Goal: Task Accomplishment & Management: Manage account settings

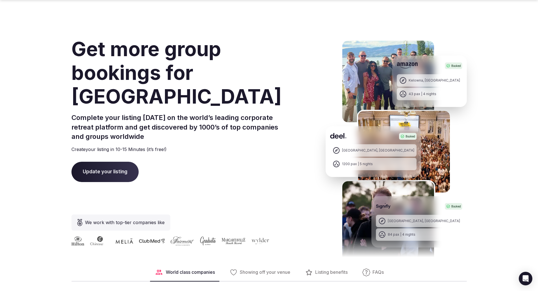
scroll to position [85, 0]
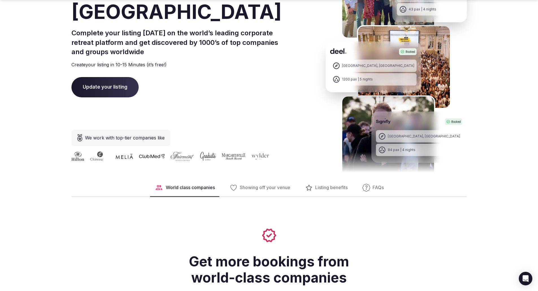
click at [99, 97] on span "Update your listing" at bounding box center [104, 87] width 67 height 20
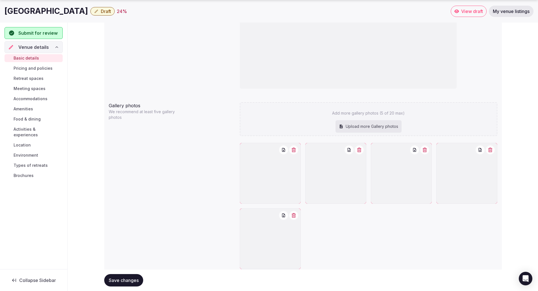
scroll to position [557, 0]
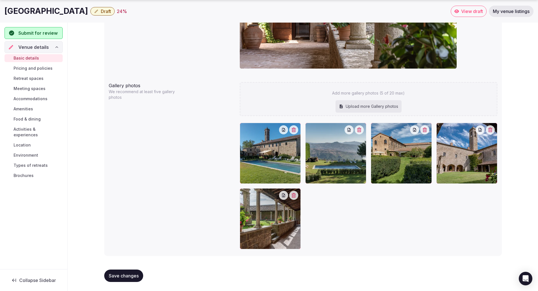
click at [36, 69] on span "Pricing and policies" at bounding box center [33, 69] width 39 height 6
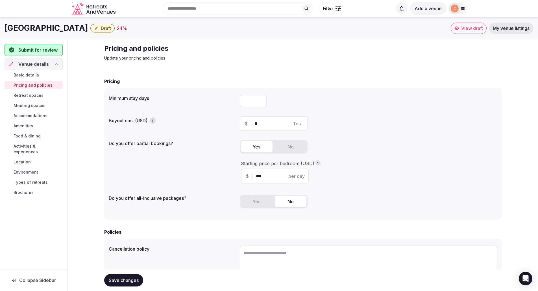
click at [258, 122] on input "*" at bounding box center [279, 123] width 48 height 7
type input "*****"
click at [259, 146] on button "Yes" at bounding box center [257, 146] width 32 height 11
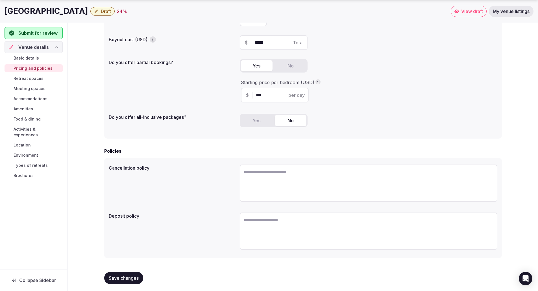
scroll to position [83, 0]
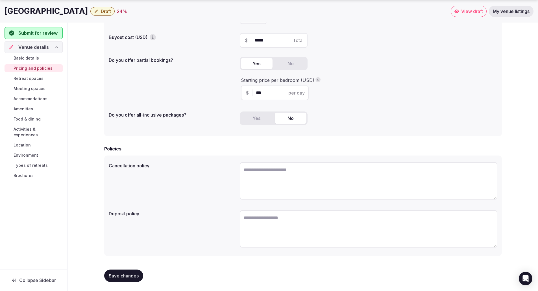
click at [251, 172] on textarea at bounding box center [369, 180] width 258 height 37
type textarea "**********"
click at [255, 220] on textarea at bounding box center [369, 229] width 258 height 37
type textarea "**********"
click at [302, 218] on textarea "**********" at bounding box center [369, 229] width 258 height 37
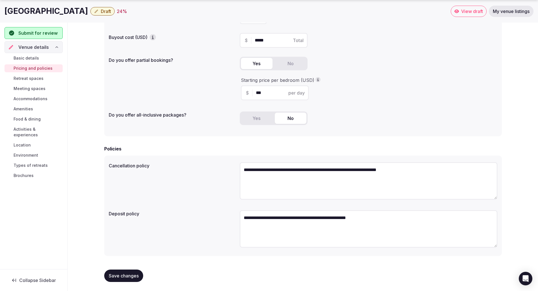
type textarea "**********"
click at [417, 170] on textarea "**********" at bounding box center [369, 180] width 258 height 37
type textarea "**********"
click at [353, 218] on textarea "**********" at bounding box center [369, 229] width 258 height 37
type textarea "**********"
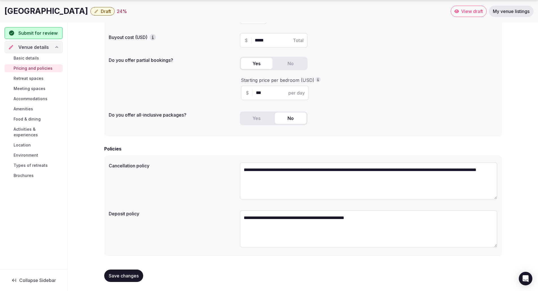
click at [131, 276] on span "Save changes" at bounding box center [124, 276] width 30 height 6
click at [29, 78] on span "Retreat spaces" at bounding box center [29, 79] width 30 height 6
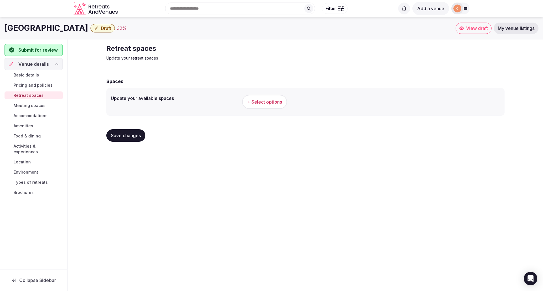
click at [264, 102] on span "+ Select options" at bounding box center [264, 102] width 35 height 6
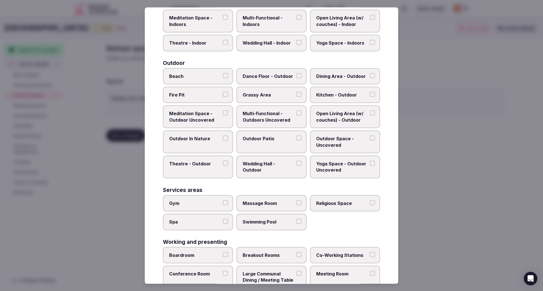
scroll to position [141, 0]
click at [296, 94] on button "Grassy Area" at bounding box center [298, 94] width 5 height 5
click at [223, 112] on button "Meditation Space - Outdoor Uncovered" at bounding box center [225, 112] width 5 height 5
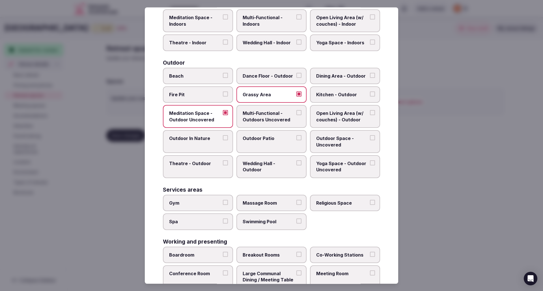
click at [370, 137] on button "Outdoor Space - Uncovered" at bounding box center [372, 137] width 5 height 5
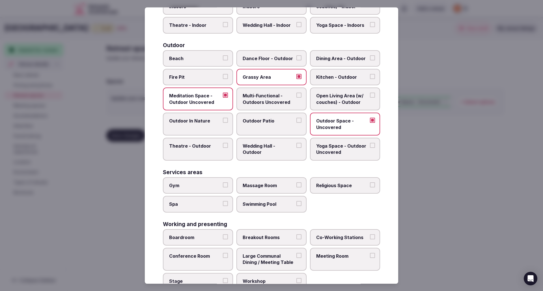
scroll to position [170, 0]
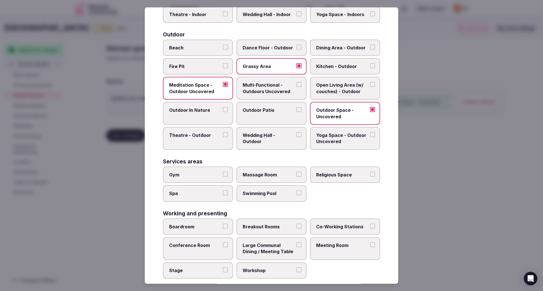
click at [296, 173] on button "Massage Room" at bounding box center [298, 174] width 5 height 5
click at [370, 174] on button "Religious Space" at bounding box center [372, 174] width 5 height 5
click at [296, 194] on button "Swimming Pool" at bounding box center [298, 192] width 5 height 5
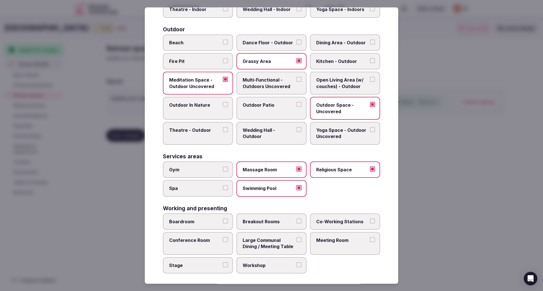
scroll to position [178, 0]
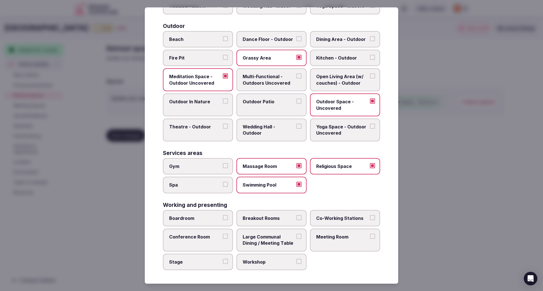
click at [296, 237] on button "Large Communal Dining / Meeting Table" at bounding box center [298, 236] width 5 height 5
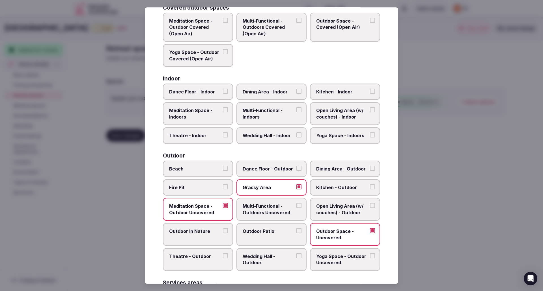
scroll to position [37, 0]
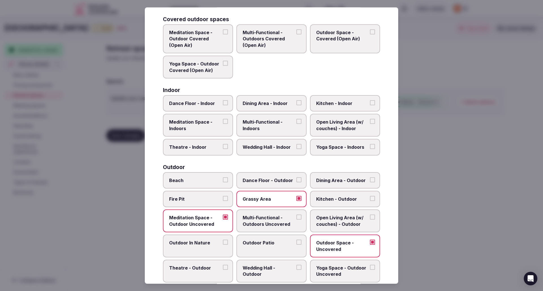
click at [296, 103] on button "Dining Area - Indoor" at bounding box center [298, 102] width 5 height 5
click at [296, 122] on button "Multi-Functional - Indoors" at bounding box center [298, 121] width 5 height 5
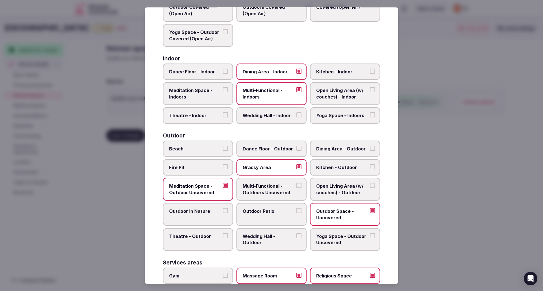
scroll to position [85, 0]
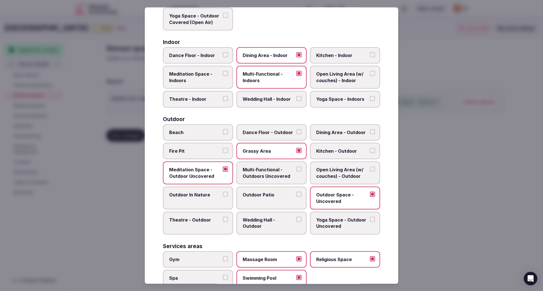
click at [225, 170] on button "Meditation Space - Outdoor Uncovered" at bounding box center [225, 169] width 5 height 5
click at [296, 169] on button "Multi-Functional - Outdoors Uncovered" at bounding box center [298, 169] width 5 height 5
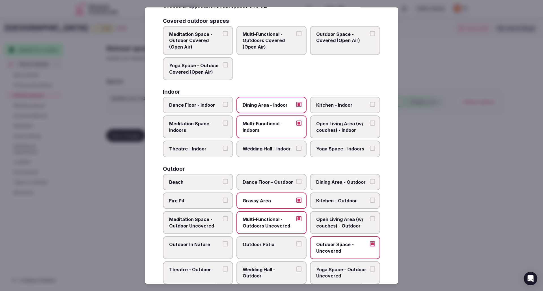
scroll to position [0, 0]
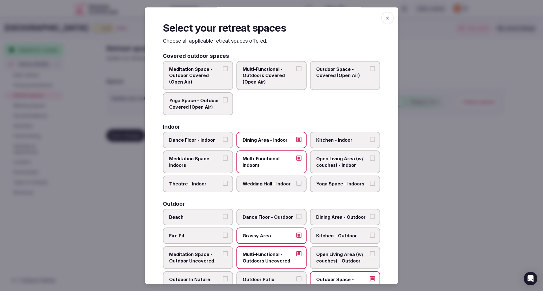
click at [385, 18] on icon "button" at bounding box center [386, 17] width 3 height 3
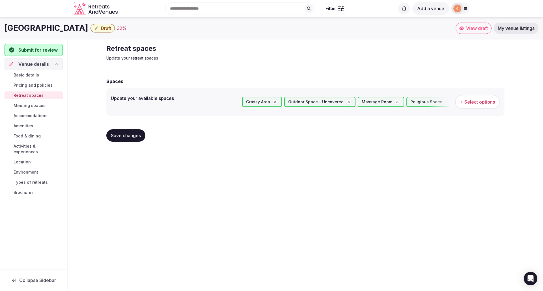
click at [134, 138] on span "Save changes" at bounding box center [126, 136] width 30 height 6
click at [34, 105] on span "Meeting spaces" at bounding box center [30, 106] width 32 height 6
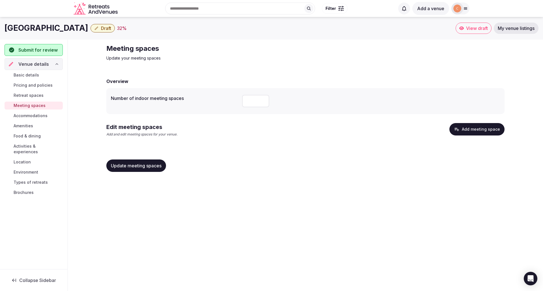
click at [248, 101] on input "number" at bounding box center [255, 101] width 27 height 12
type input "*"
click at [140, 164] on span "Update meeting spaces" at bounding box center [136, 166] width 51 height 6
click at [29, 117] on span "Accommodations" at bounding box center [31, 116] width 34 height 6
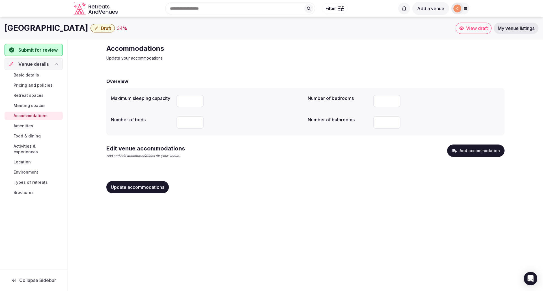
click at [183, 101] on input "number" at bounding box center [189, 101] width 27 height 12
click at [377, 121] on input "number" at bounding box center [386, 122] width 27 height 12
type input "**"
click at [190, 99] on input "number" at bounding box center [189, 101] width 27 height 12
type input "*"
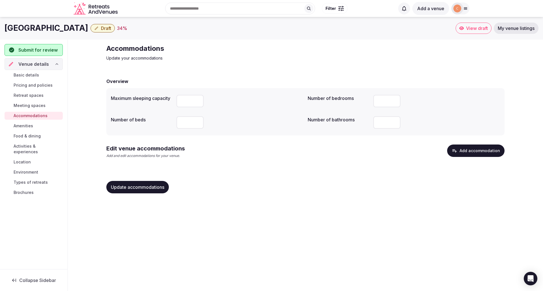
click at [185, 122] on input "number" at bounding box center [189, 122] width 27 height 12
click at [183, 101] on input "number" at bounding box center [189, 101] width 27 height 12
click at [187, 121] on input "**" at bounding box center [189, 122] width 27 height 12
type input "**"
click at [197, 123] on input "**" at bounding box center [189, 122] width 27 height 12
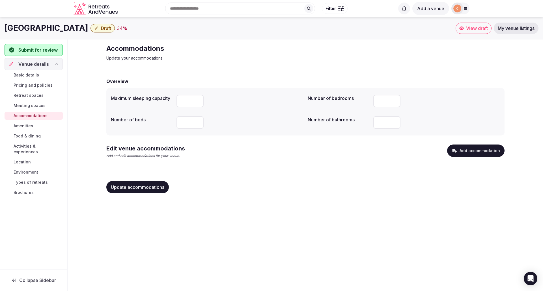
click at [189, 100] on input "number" at bounding box center [189, 101] width 27 height 12
type input "**"
click at [158, 188] on span "Update accommodations" at bounding box center [137, 188] width 53 height 6
click at [25, 127] on span "Amenities" at bounding box center [23, 126] width 19 height 6
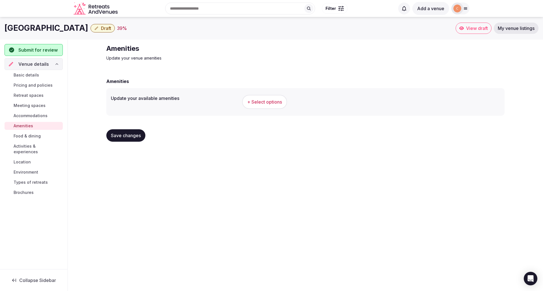
click at [266, 103] on span "+ Select options" at bounding box center [264, 102] width 35 height 6
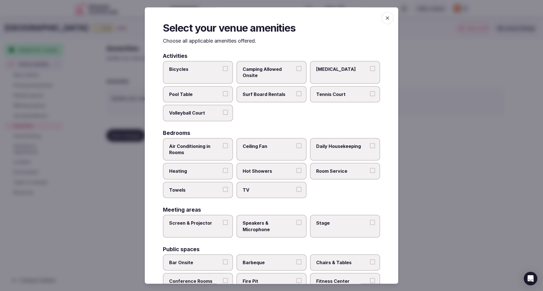
click at [296, 147] on button "Ceiling Fan" at bounding box center [298, 145] width 5 height 5
click at [370, 146] on button "Daily Housekeeping" at bounding box center [372, 145] width 5 height 5
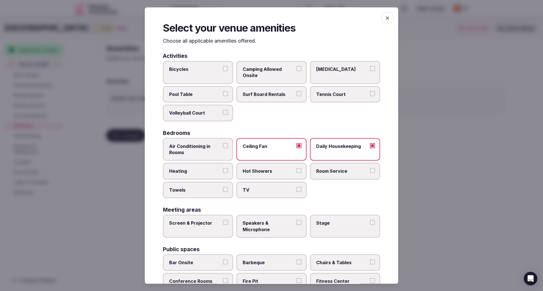
click at [224, 172] on button "Heating" at bounding box center [225, 170] width 5 height 5
click at [296, 171] on button "Hot Showers" at bounding box center [298, 170] width 5 height 5
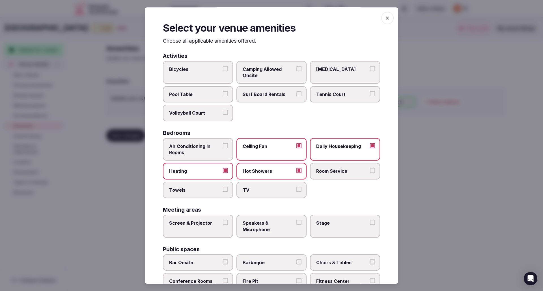
click at [370, 170] on button "Room Service" at bounding box center [372, 170] width 5 height 5
click at [223, 191] on button "Towels" at bounding box center [225, 189] width 5 height 5
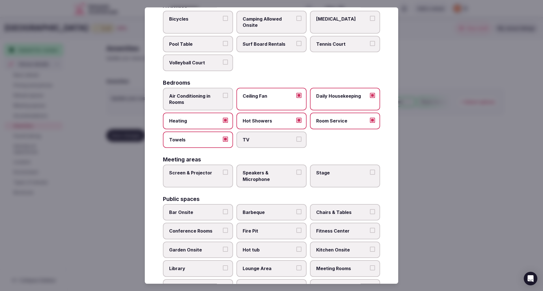
scroll to position [57, 0]
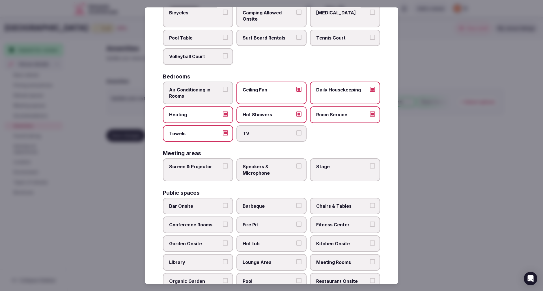
click at [224, 165] on button "Screen & Projector" at bounding box center [225, 166] width 5 height 5
click at [296, 166] on button "Speakers & Microphone" at bounding box center [298, 166] width 5 height 5
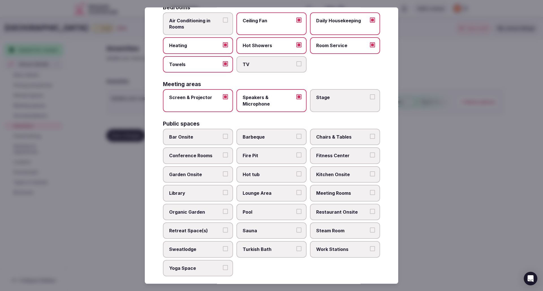
scroll to position [141, 0]
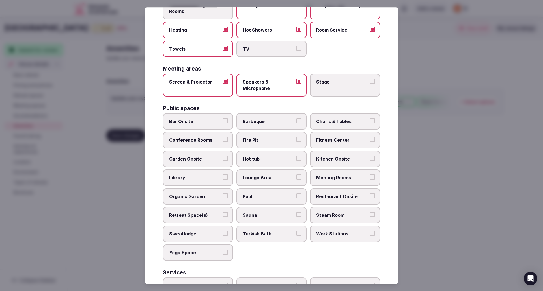
click at [223, 121] on button "Bar Onsite" at bounding box center [225, 120] width 5 height 5
click at [223, 139] on button "Conference Rooms" at bounding box center [225, 139] width 5 height 5
click at [296, 157] on button "Hot tub" at bounding box center [298, 158] width 5 height 5
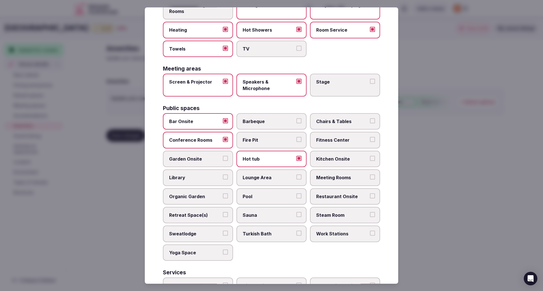
click at [370, 159] on button "Kitchen Onsite" at bounding box center [372, 158] width 5 height 5
click at [223, 177] on button "Library" at bounding box center [225, 177] width 5 height 5
click at [297, 177] on button "Lounge Area" at bounding box center [298, 177] width 5 height 5
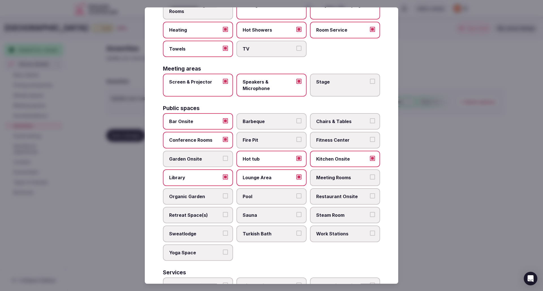
click at [223, 140] on button "Conference Rooms" at bounding box center [225, 139] width 5 height 5
click at [370, 177] on button "Meeting Rooms" at bounding box center [372, 177] width 5 height 5
click at [296, 196] on button "Pool" at bounding box center [298, 196] width 5 height 5
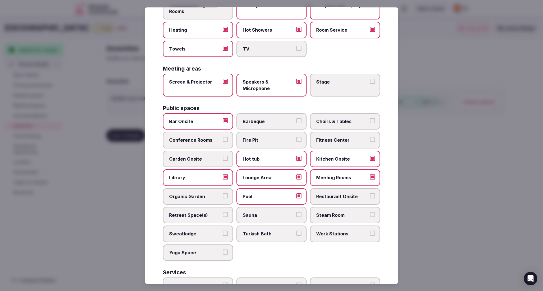
click at [370, 196] on button "Restaurant Onsite" at bounding box center [372, 196] width 5 height 5
click at [224, 214] on button "Retreat Space(s)" at bounding box center [225, 214] width 5 height 5
click at [296, 214] on button "Sauna" at bounding box center [298, 214] width 5 height 5
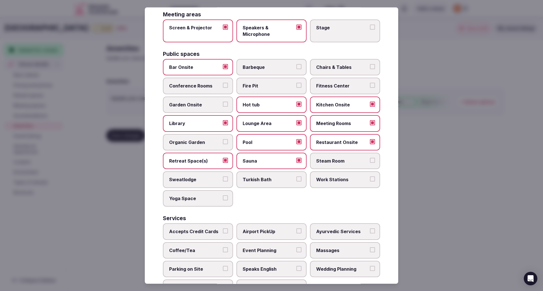
scroll to position [198, 0]
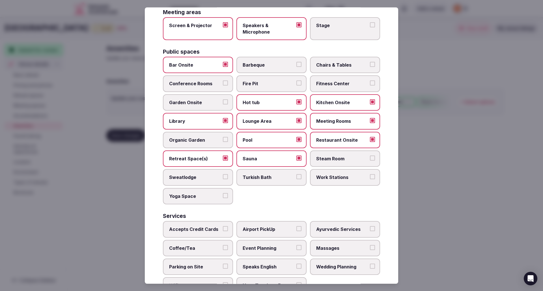
click at [223, 196] on button "Yoga Space" at bounding box center [225, 195] width 5 height 5
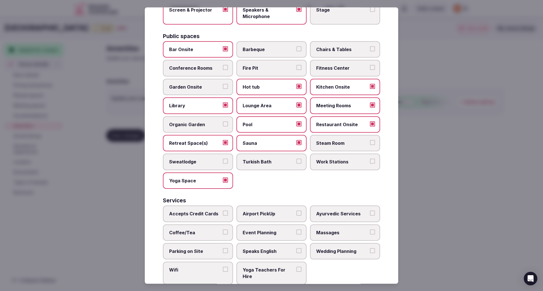
scroll to position [228, 0]
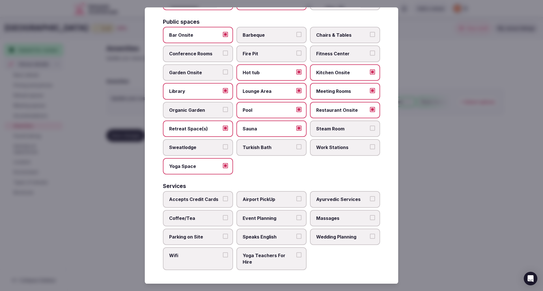
click at [225, 200] on button "Accepts Credit Cards" at bounding box center [225, 198] width 5 height 5
click at [223, 219] on button "Coffee/Tea" at bounding box center [225, 217] width 5 height 5
click at [370, 219] on button "Massages" at bounding box center [372, 217] width 5 height 5
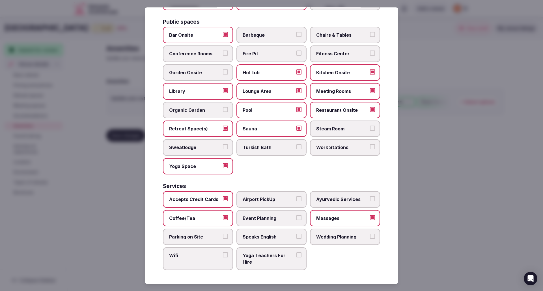
click at [296, 218] on button "Event Planning" at bounding box center [298, 217] width 5 height 5
click at [223, 238] on button "Parking on Site" at bounding box center [225, 236] width 5 height 5
click at [296, 235] on button "Speaks English" at bounding box center [298, 236] width 5 height 5
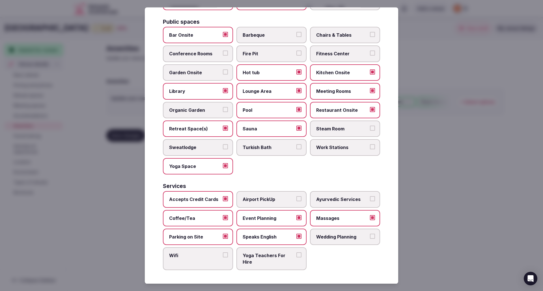
click at [370, 237] on button "Wedding Planning" at bounding box center [372, 236] width 5 height 5
click at [223, 255] on button "Wifi" at bounding box center [225, 255] width 5 height 5
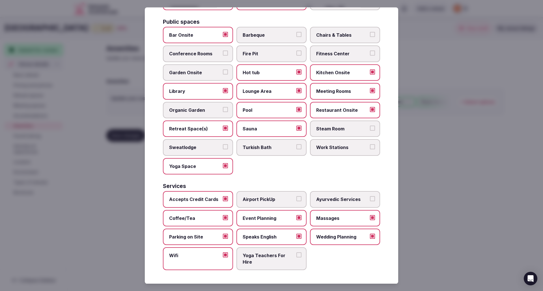
click at [296, 256] on button "Yoga Teachers For Hire" at bounding box center [298, 255] width 5 height 5
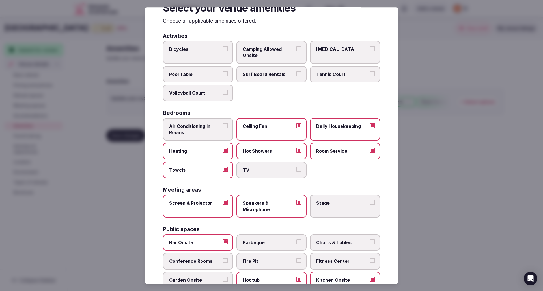
scroll to position [0, 0]
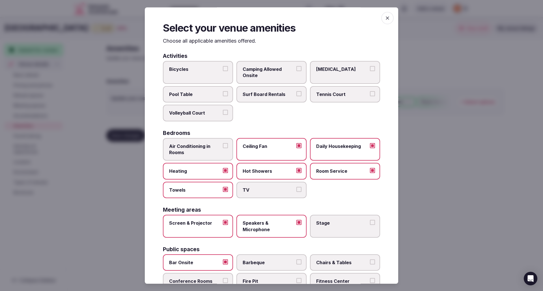
click at [386, 19] on span "button" at bounding box center [387, 18] width 12 height 12
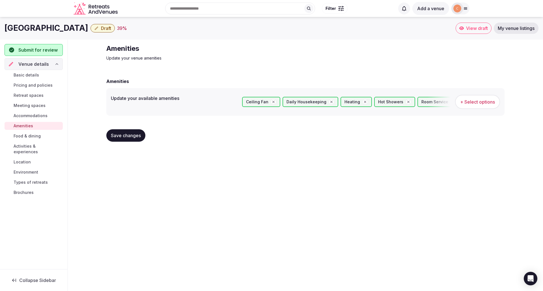
click at [122, 135] on span "Save changes" at bounding box center [126, 136] width 30 height 6
click at [27, 137] on span "Food & dining" at bounding box center [27, 136] width 27 height 6
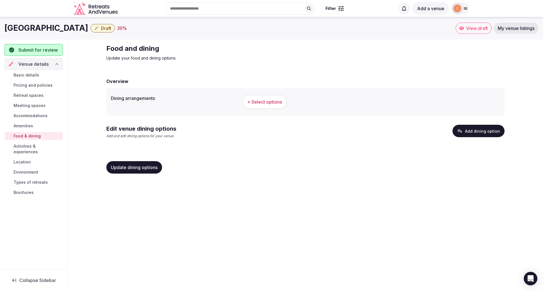
click at [263, 100] on span "+ Select options" at bounding box center [264, 102] width 35 height 6
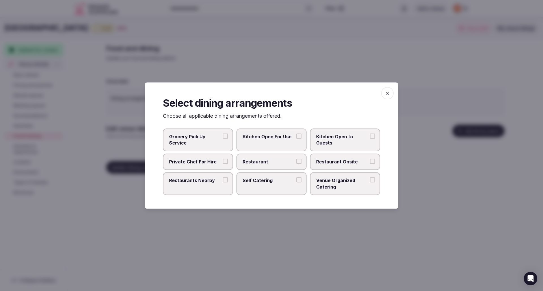
click at [299, 162] on button "Restaurant" at bounding box center [298, 161] width 5 height 5
click at [299, 161] on button "Restaurant" at bounding box center [298, 161] width 5 height 5
click at [373, 161] on button "Restaurant Onsite" at bounding box center [372, 161] width 5 height 5
click at [374, 181] on button "Venue Organized Catering" at bounding box center [372, 179] width 5 height 5
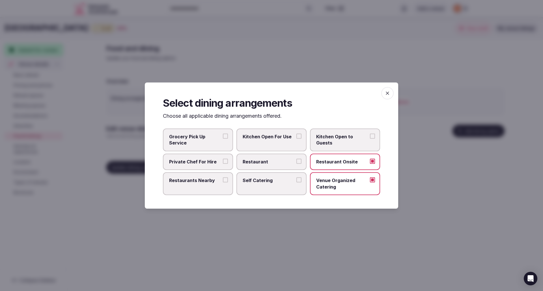
click at [386, 93] on icon "button" at bounding box center [387, 93] width 6 height 6
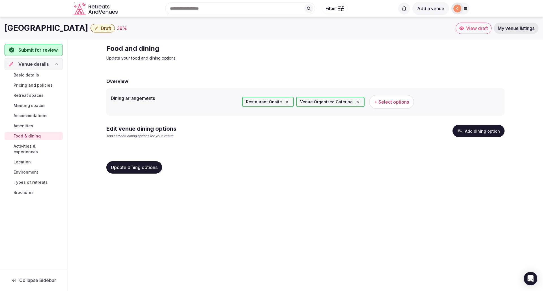
click at [138, 169] on span "Update dining options" at bounding box center [134, 168] width 47 height 6
click at [40, 148] on span "Activities & experiences" at bounding box center [37, 149] width 47 height 11
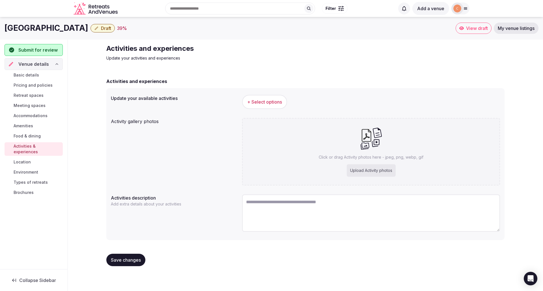
click at [256, 101] on span "+ Select options" at bounding box center [264, 102] width 35 height 6
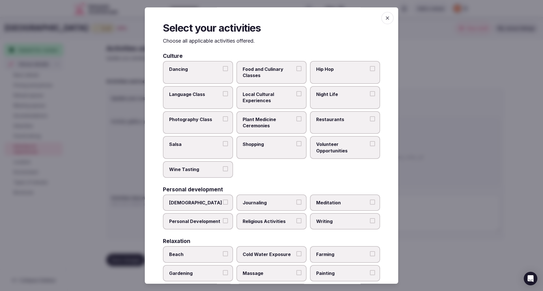
click at [225, 169] on button "Wine Tasting" at bounding box center [225, 168] width 5 height 5
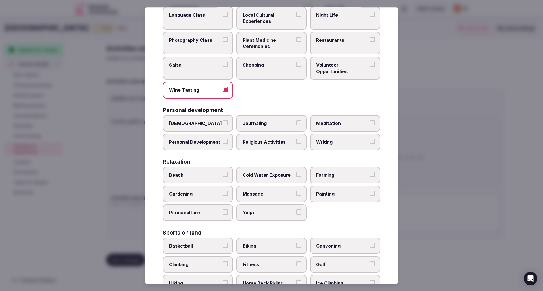
scroll to position [85, 0]
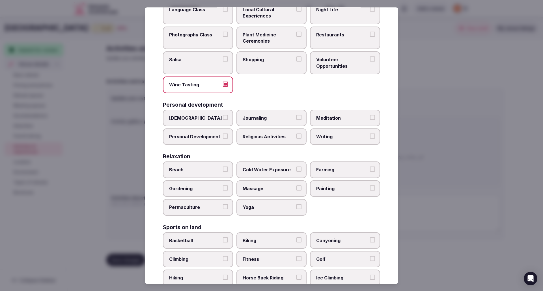
click at [370, 118] on button "Meditation" at bounding box center [372, 117] width 5 height 5
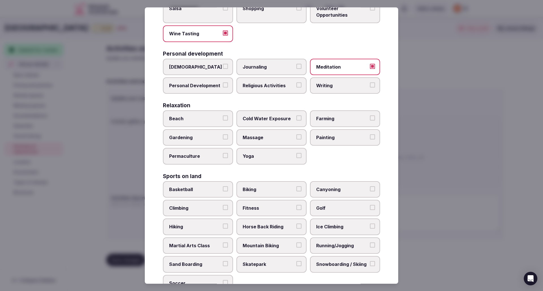
scroll to position [141, 0]
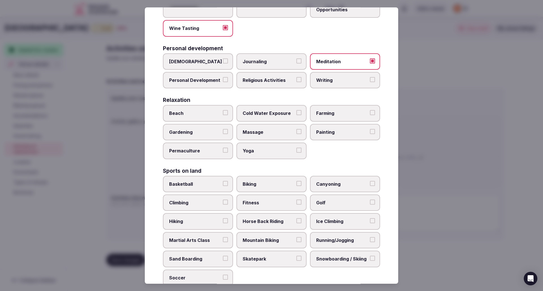
click at [297, 131] on button "Massage" at bounding box center [298, 131] width 5 height 5
click at [296, 148] on button "Yoga" at bounding box center [298, 150] width 5 height 5
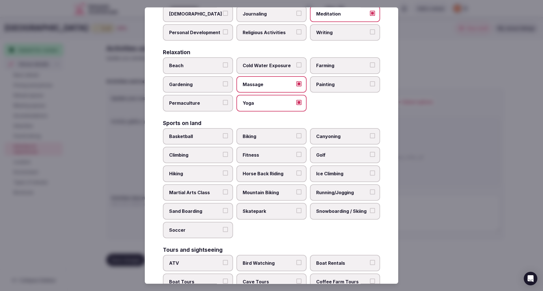
scroll to position [254, 0]
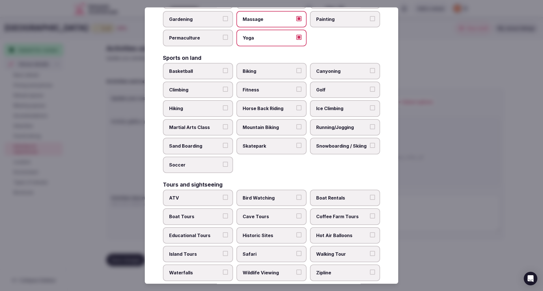
click at [296, 72] on button "Biking" at bounding box center [298, 70] width 5 height 5
click at [223, 108] on button "Hiking" at bounding box center [225, 108] width 5 height 5
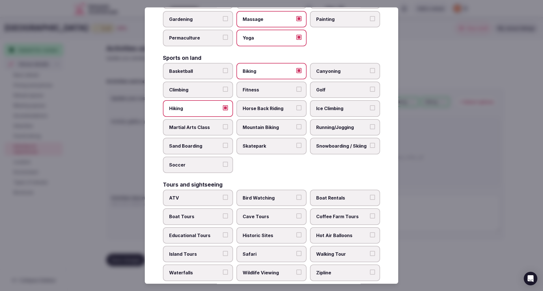
click at [296, 107] on button "Horse Back Riding" at bounding box center [298, 108] width 5 height 5
click at [297, 127] on button "Mountain Biking" at bounding box center [298, 126] width 5 height 5
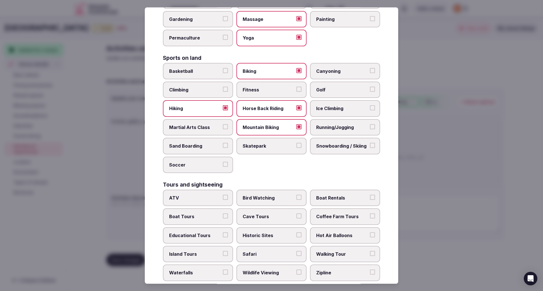
click at [370, 126] on button "Running/Jogging" at bounding box center [372, 126] width 5 height 5
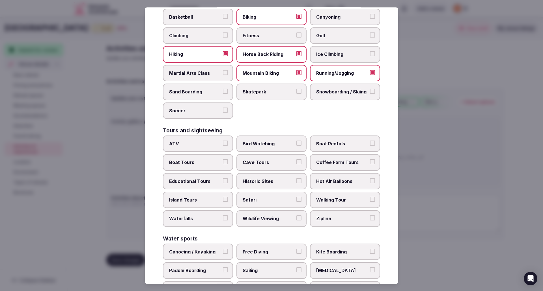
scroll to position [311, 0]
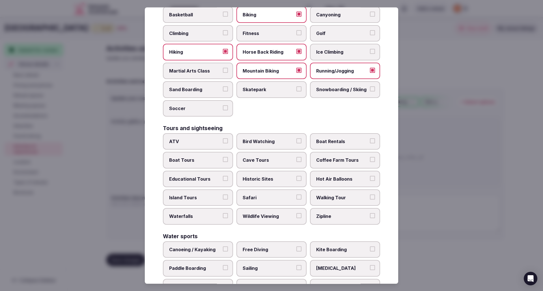
click at [296, 180] on button "Historic Sites" at bounding box center [298, 178] width 5 height 5
click at [370, 177] on button "Hot Air Balloons" at bounding box center [372, 178] width 5 height 5
click at [370, 198] on button "Walking Tour" at bounding box center [372, 197] width 5 height 5
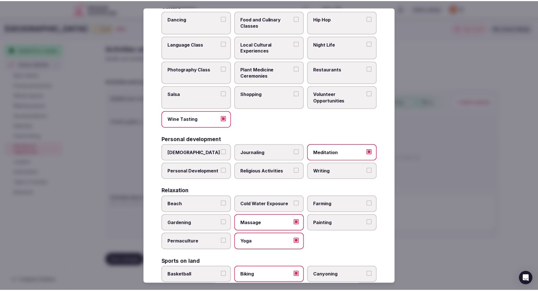
scroll to position [0, 0]
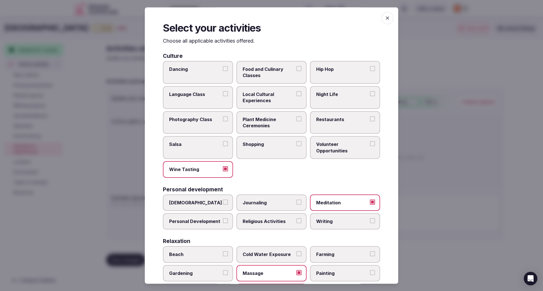
click at [296, 93] on button "Local Cultural Experiences" at bounding box center [298, 93] width 5 height 5
click at [384, 18] on icon "button" at bounding box center [387, 18] width 6 height 6
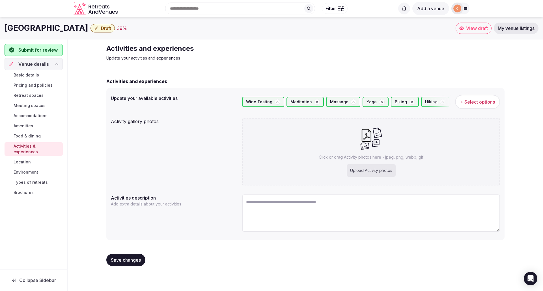
click at [370, 172] on div "Upload Activity photos" at bounding box center [370, 170] width 49 height 12
click at [362, 171] on div "Upload Activity photos" at bounding box center [370, 170] width 49 height 12
type input "**********"
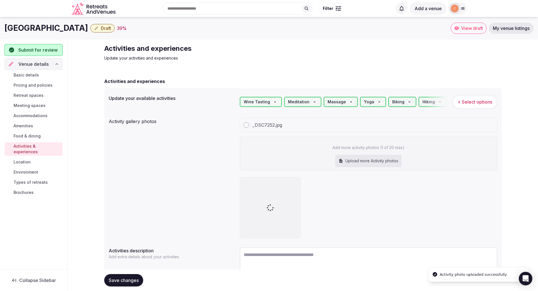
click at [379, 174] on div "_DSC7252.jpg Add more activity photos (1 of 20 max) Upload more Activity photos" at bounding box center [369, 178] width 258 height 120
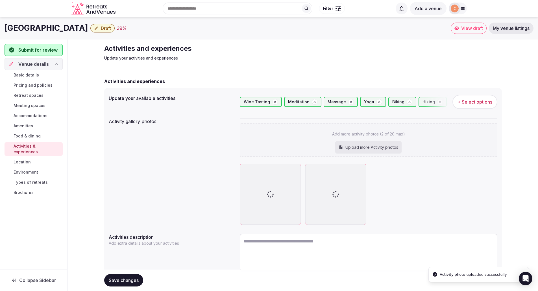
click at [374, 147] on div "Upload more Activity photos" at bounding box center [368, 147] width 66 height 12
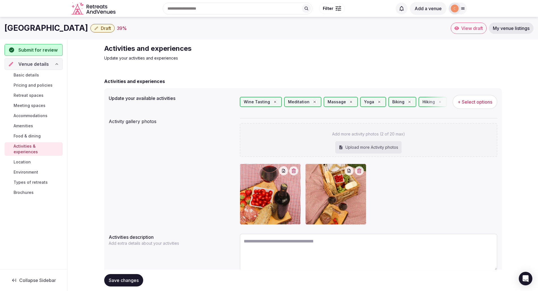
type input "**********"
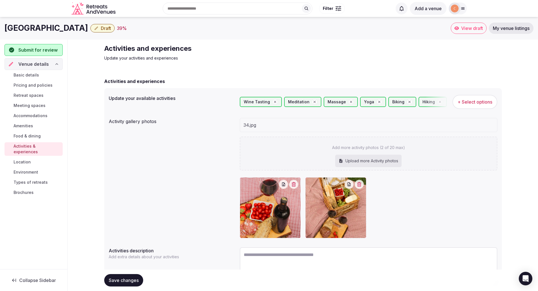
click at [374, 159] on div "Upload more Activity photos" at bounding box center [368, 161] width 66 height 12
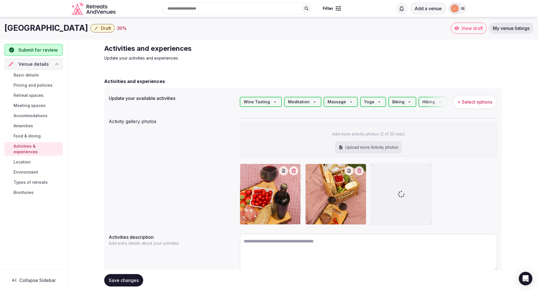
type input "**********"
click at [361, 147] on div "Upload more Activity photos" at bounding box center [368, 147] width 66 height 12
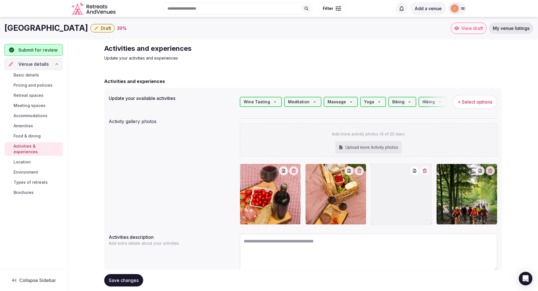
type input "**********"
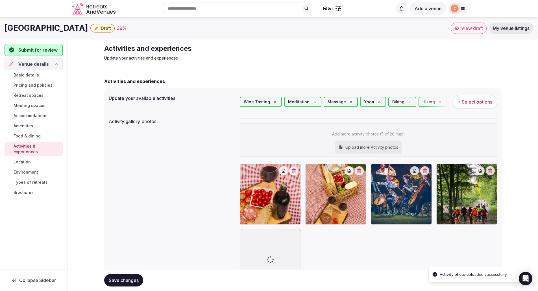
click at [384, 147] on div "Upload more Activity photos" at bounding box center [368, 147] width 66 height 12
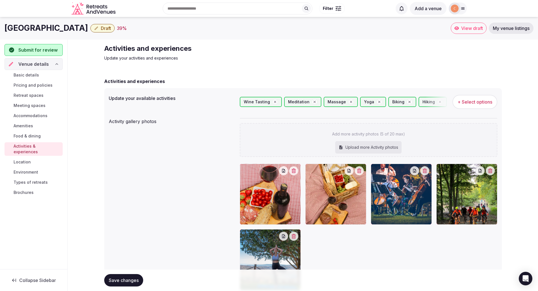
type input "**********"
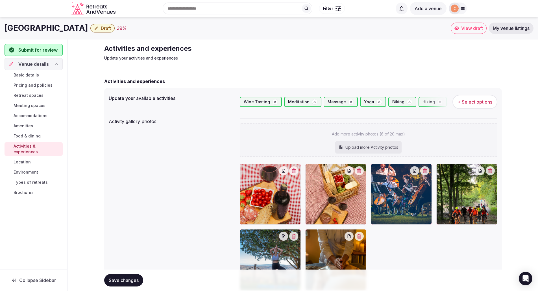
click at [131, 283] on button "Save changes" at bounding box center [123, 280] width 39 height 12
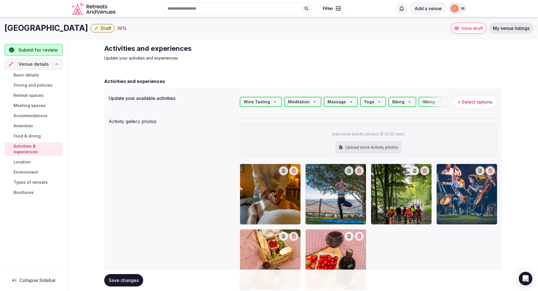
click at [21, 159] on span "Location" at bounding box center [22, 162] width 17 height 6
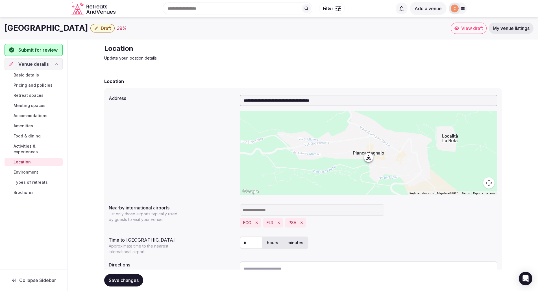
click at [243, 100] on input "**********" at bounding box center [369, 100] width 258 height 11
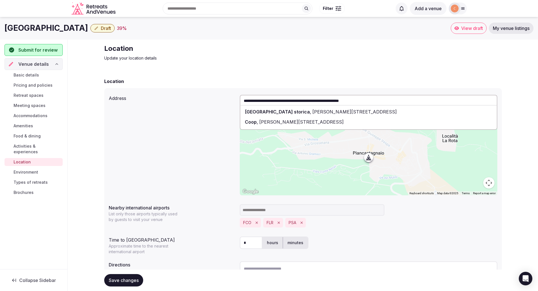
click at [393, 112] on span "[PERSON_NAME][STREET_ADDRESS]" at bounding box center [354, 112] width 86 height 6
type input "**********"
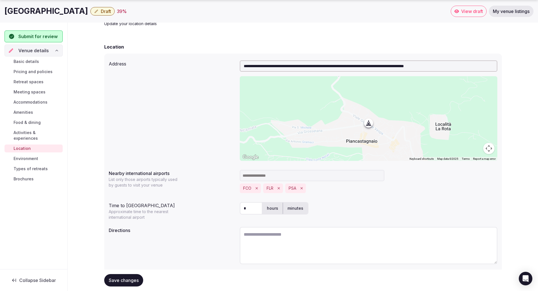
scroll to position [51, 0]
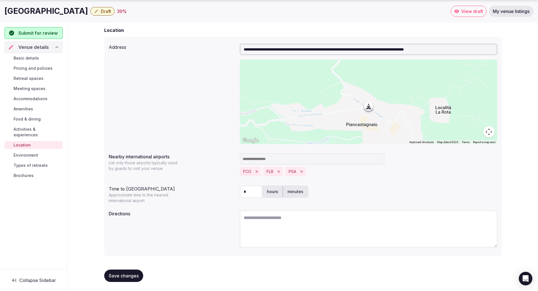
click at [250, 220] on textarea at bounding box center [369, 229] width 258 height 37
click at [246, 219] on textarea at bounding box center [369, 229] width 258 height 37
click at [249, 217] on textarea "**********" at bounding box center [369, 229] width 258 height 37
type textarea "**********"
click at [122, 276] on span "Save changes" at bounding box center [124, 276] width 30 height 6
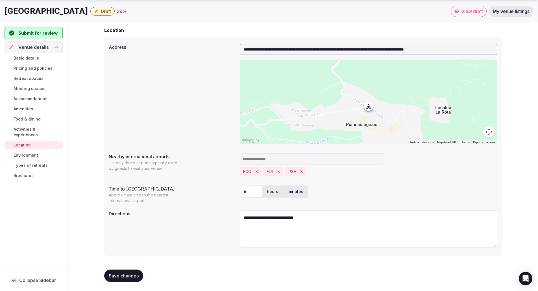
click at [27, 153] on span "Environment" at bounding box center [26, 156] width 25 height 6
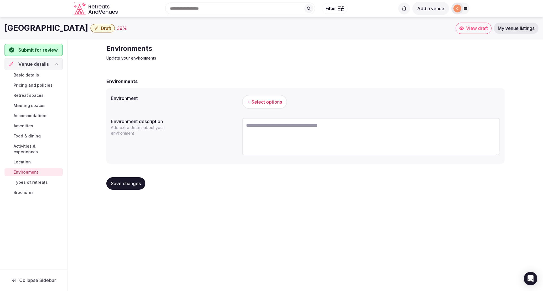
click at [267, 103] on span "+ Select options" at bounding box center [264, 102] width 35 height 6
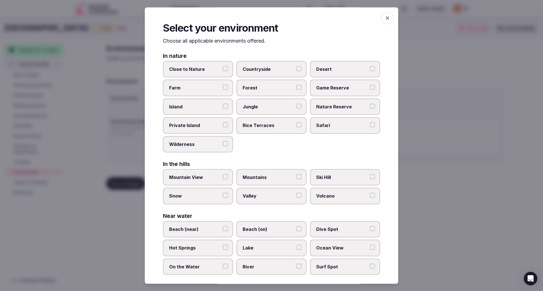
click at [223, 68] on button "Close to Nature" at bounding box center [225, 68] width 5 height 5
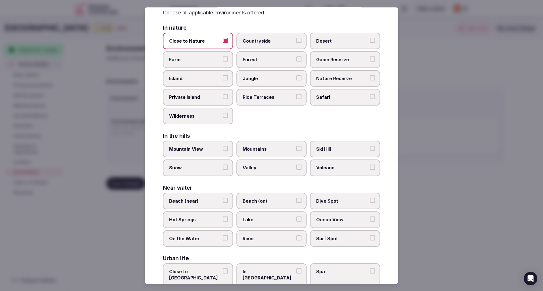
click at [223, 149] on button "Mountain View" at bounding box center [225, 148] width 5 height 5
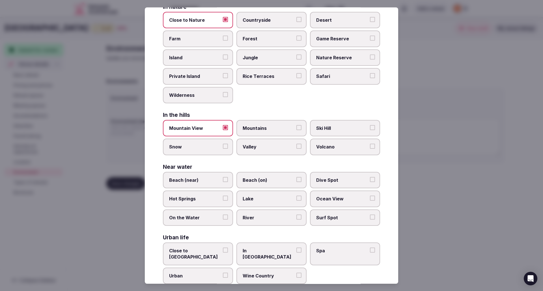
scroll to position [57, 0]
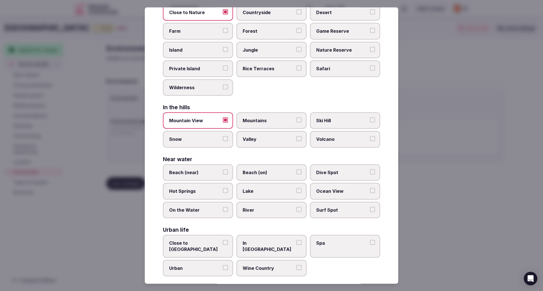
click at [296, 139] on button "Valley" at bounding box center [298, 138] width 5 height 5
click at [224, 244] on button "Close to [GEOGRAPHIC_DATA]" at bounding box center [225, 242] width 5 height 5
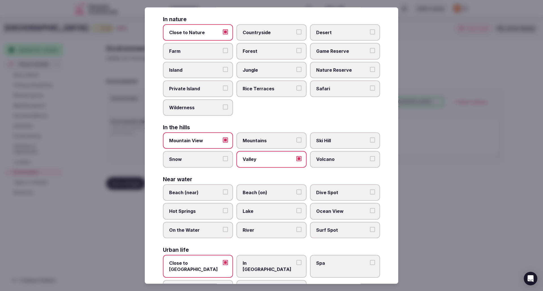
scroll to position [0, 0]
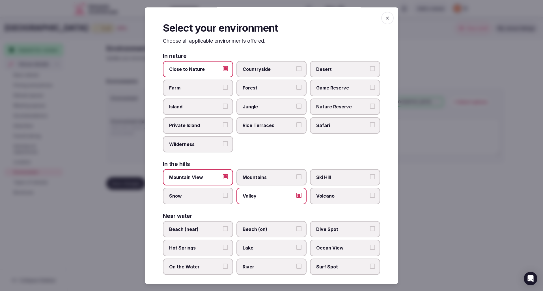
click at [384, 19] on icon "button" at bounding box center [387, 18] width 6 height 6
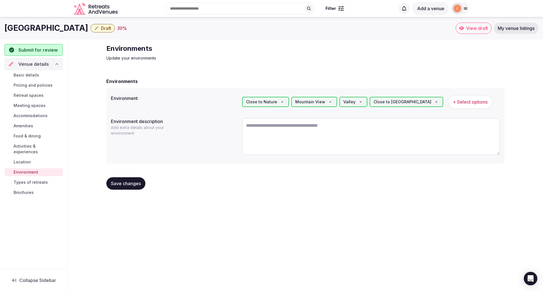
click at [245, 126] on textarea at bounding box center [371, 136] width 258 height 37
paste textarea "**********"
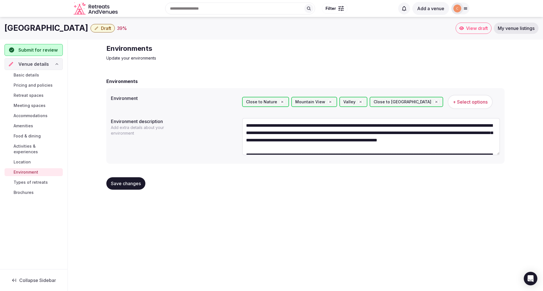
click at [245, 124] on textarea "**********" at bounding box center [371, 136] width 258 height 37
drag, startPoint x: 364, startPoint y: 125, endPoint x: 326, endPoint y: 126, distance: 37.9
click at [326, 126] on textarea "**********" at bounding box center [371, 136] width 258 height 37
drag, startPoint x: 466, startPoint y: 125, endPoint x: 422, endPoint y: 125, distance: 43.5
click at [422, 125] on textarea "**********" at bounding box center [371, 136] width 258 height 37
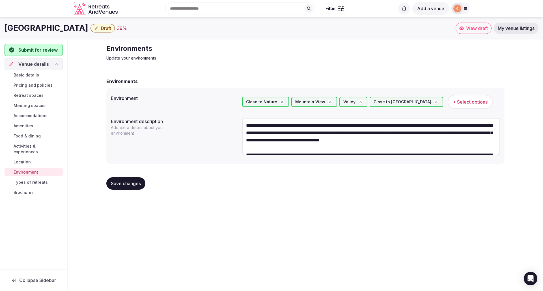
click at [246, 148] on textarea "**********" at bounding box center [371, 136] width 258 height 37
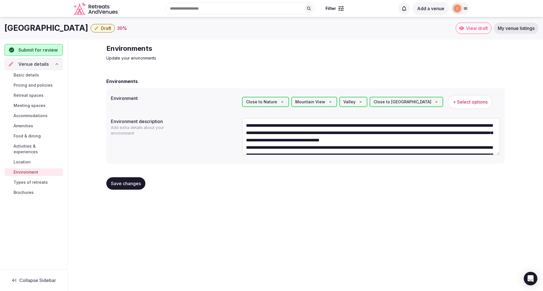
type textarea "**********"
drag, startPoint x: 126, startPoint y: 185, endPoint x: 144, endPoint y: 188, distance: 18.6
click at [126, 184] on span "Save changes" at bounding box center [126, 184] width 30 height 6
click at [39, 180] on span "Types of retreats" at bounding box center [31, 183] width 34 height 6
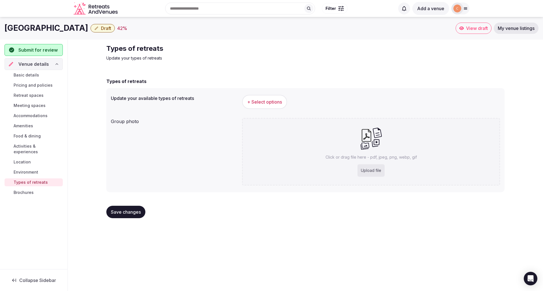
click at [271, 103] on span "+ Select options" at bounding box center [264, 102] width 35 height 6
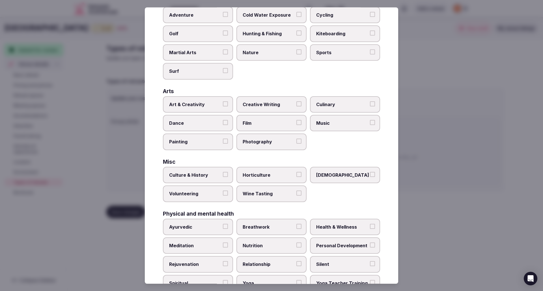
scroll to position [57, 0]
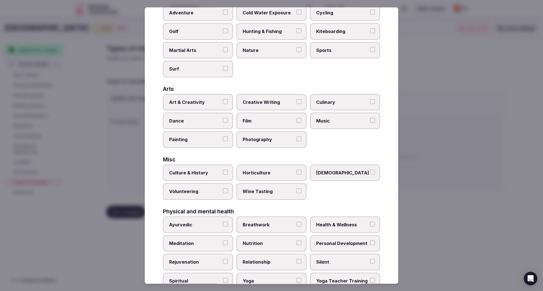
click at [225, 103] on button "Art & Creativity" at bounding box center [225, 101] width 5 height 5
click at [223, 140] on button "Painting" at bounding box center [225, 139] width 5 height 5
click at [296, 138] on button "Photography" at bounding box center [298, 139] width 5 height 5
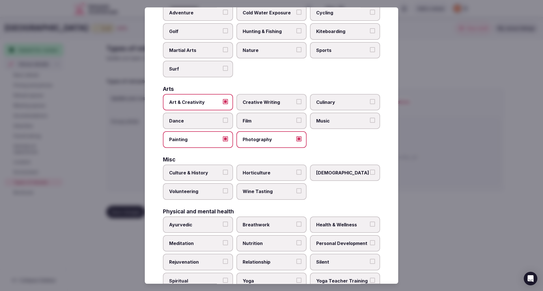
click at [370, 102] on button "Culinary" at bounding box center [372, 101] width 5 height 5
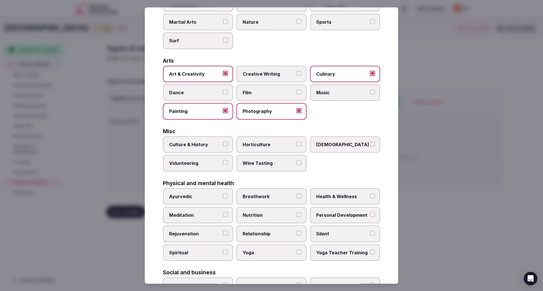
click at [225, 145] on button "Culture & History" at bounding box center [225, 144] width 5 height 5
click at [296, 163] on button "Wine Tasting" at bounding box center [298, 162] width 5 height 5
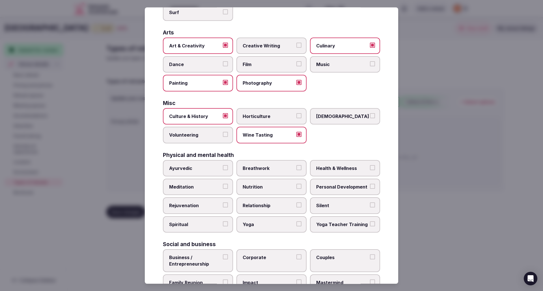
click at [368, 118] on label "[DEMOGRAPHIC_DATA]" at bounding box center [345, 116] width 70 height 16
click at [370, 118] on button "[DEMOGRAPHIC_DATA]" at bounding box center [372, 115] width 5 height 5
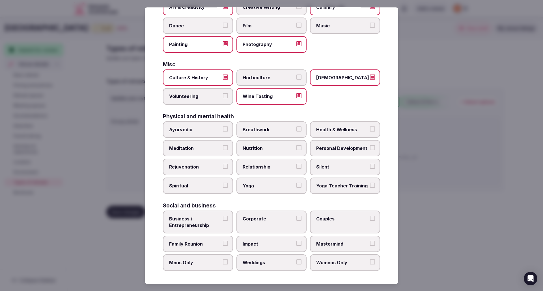
scroll to position [153, 0]
click at [224, 146] on button "Meditation" at bounding box center [225, 146] width 5 height 5
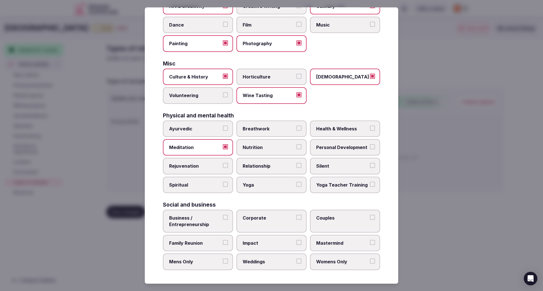
click at [370, 127] on button "Health & Wellness" at bounding box center [372, 128] width 5 height 5
click at [225, 184] on button "Spiritual" at bounding box center [225, 184] width 5 height 5
click at [296, 185] on button "Yoga" at bounding box center [298, 184] width 5 height 5
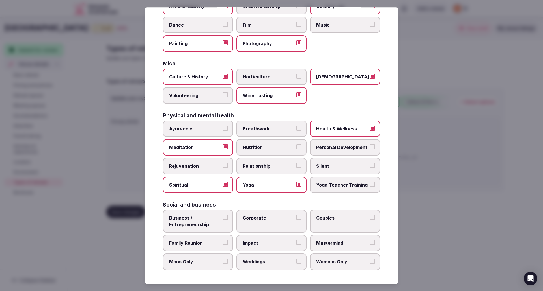
click at [370, 165] on button "Silent" at bounding box center [372, 165] width 5 height 5
click at [296, 264] on button "Weddings" at bounding box center [298, 261] width 5 height 5
click at [370, 218] on button "Couples" at bounding box center [372, 217] width 5 height 5
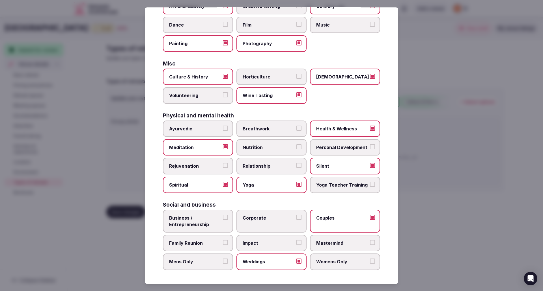
click at [223, 241] on button "Family Reunion" at bounding box center [225, 242] width 5 height 5
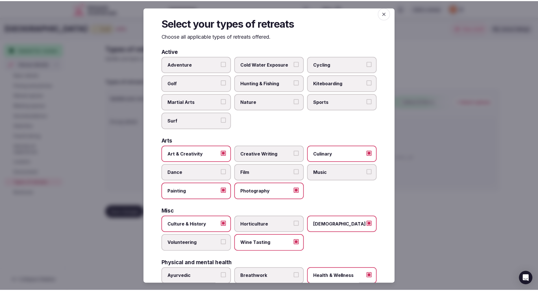
scroll to position [0, 0]
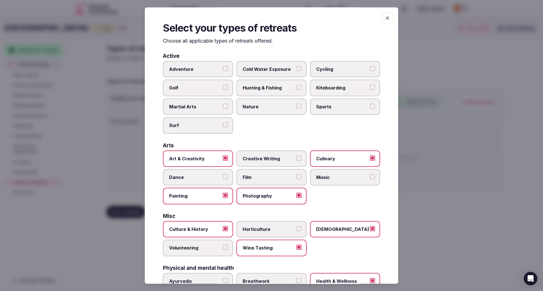
click at [370, 69] on button "Cycling" at bounding box center [372, 68] width 5 height 5
click at [384, 17] on icon "button" at bounding box center [387, 18] width 6 height 6
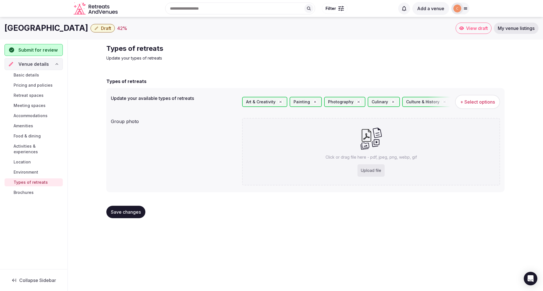
click at [369, 170] on div "Upload file" at bounding box center [370, 170] width 27 height 12
type input "**********"
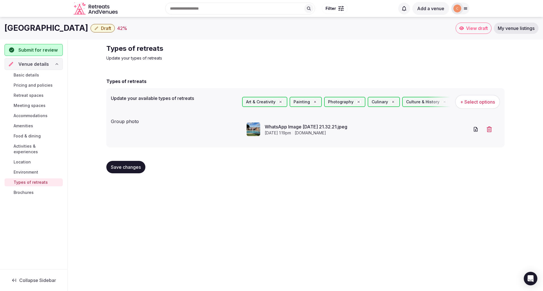
click at [488, 131] on icon "button" at bounding box center [488, 130] width 5 height 6
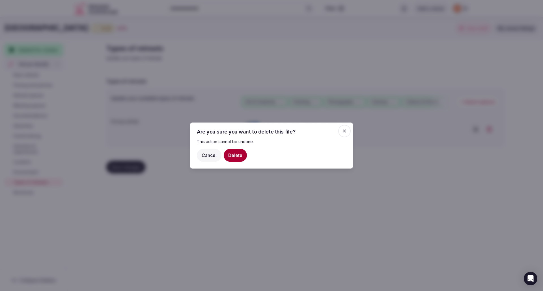
click at [213, 157] on button "Cancel" at bounding box center [209, 155] width 25 height 13
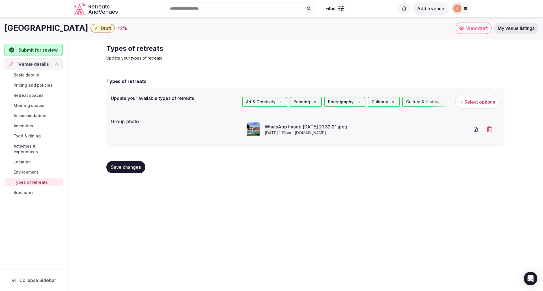
click at [489, 129] on icon "button" at bounding box center [489, 130] width 6 height 6
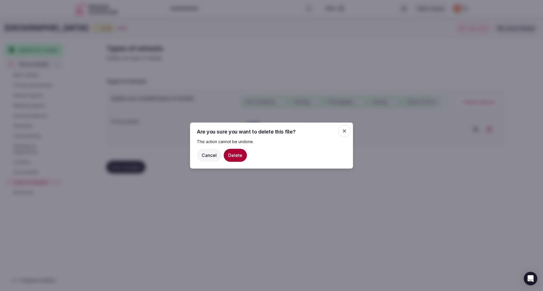
click at [344, 133] on icon "button" at bounding box center [344, 131] width 6 height 6
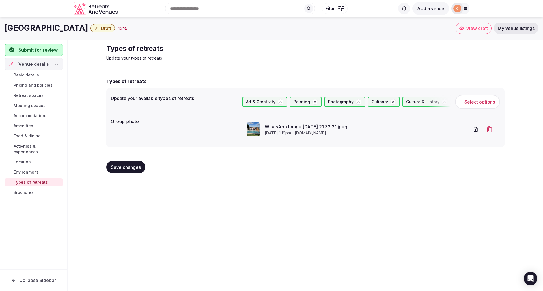
click at [127, 166] on span "Save changes" at bounding box center [126, 167] width 30 height 6
click at [23, 190] on span "Brochures" at bounding box center [24, 193] width 20 height 6
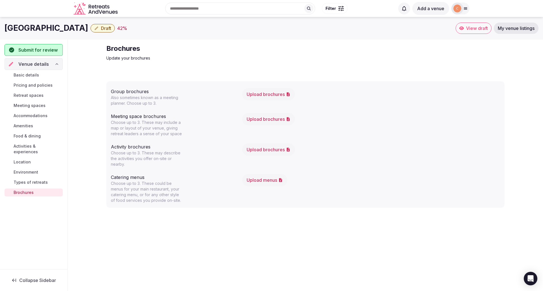
click at [279, 94] on button "Upload brochures" at bounding box center [268, 94] width 53 height 12
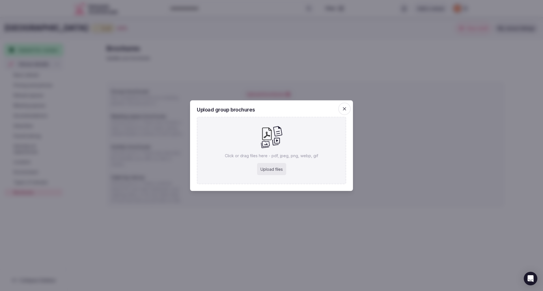
click at [346, 109] on icon "button" at bounding box center [344, 109] width 6 height 6
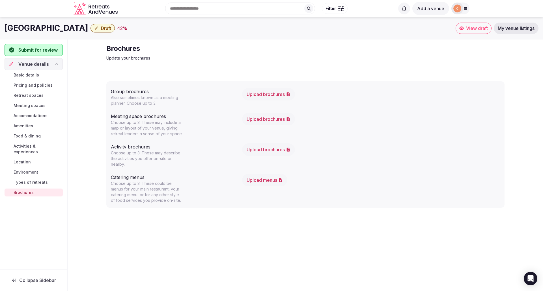
click at [475, 28] on span "View draft" at bounding box center [477, 28] width 22 height 6
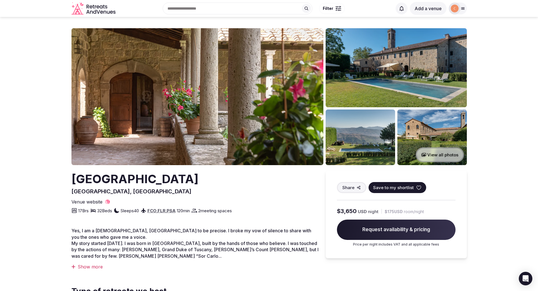
click at [437, 155] on button "View all photos" at bounding box center [440, 155] width 48 height 15
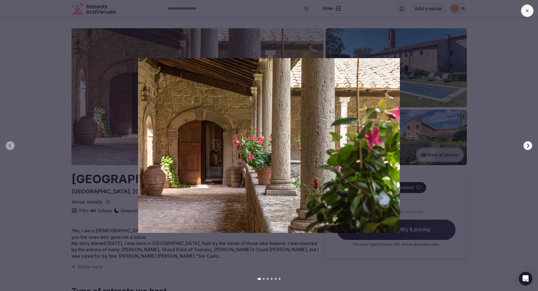
click at [530, 146] on icon "button" at bounding box center [528, 146] width 5 height 5
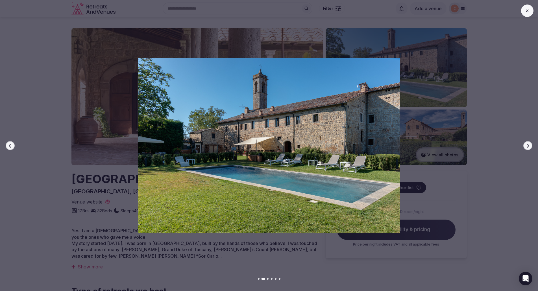
click at [530, 146] on icon "button" at bounding box center [528, 146] width 5 height 5
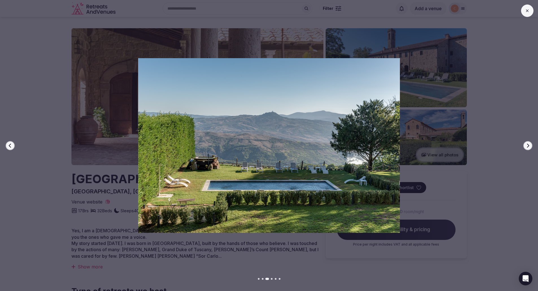
click at [530, 146] on icon "button" at bounding box center [528, 146] width 5 height 5
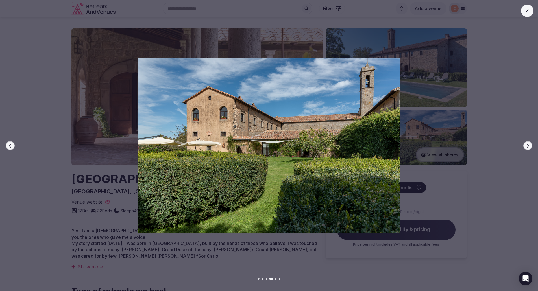
click at [530, 146] on icon "button" at bounding box center [528, 146] width 5 height 5
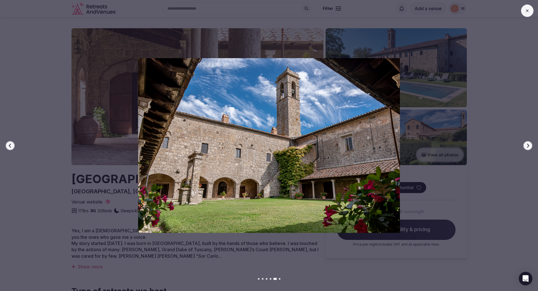
click at [530, 146] on icon "button" at bounding box center [528, 146] width 5 height 5
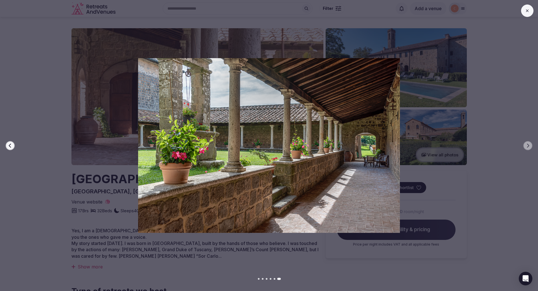
click at [525, 11] on button at bounding box center [527, 11] width 12 height 12
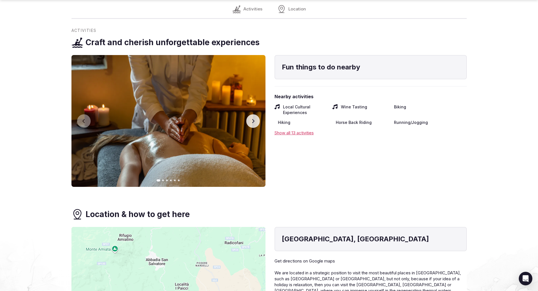
scroll to position [593, 0]
click at [257, 119] on button "Next slide" at bounding box center [253, 121] width 14 height 14
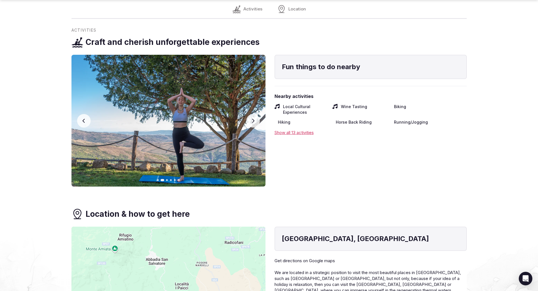
click at [255, 120] on icon "button" at bounding box center [253, 121] width 5 height 5
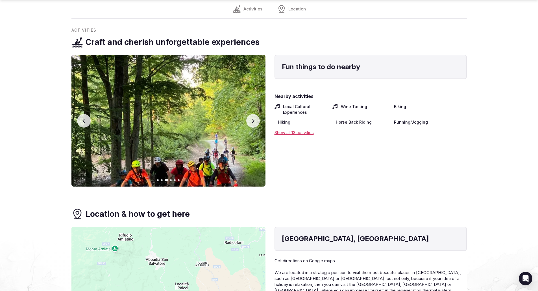
click at [255, 120] on icon "button" at bounding box center [253, 121] width 5 height 5
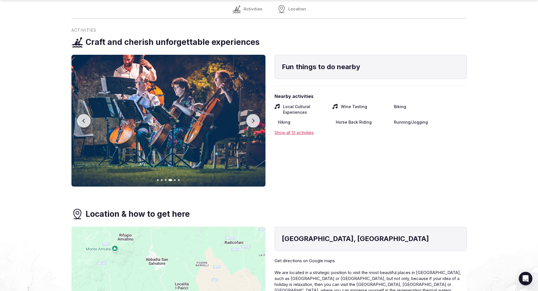
click at [255, 120] on icon "button" at bounding box center [253, 121] width 5 height 5
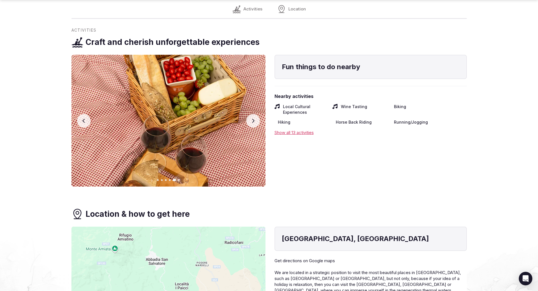
click at [255, 120] on icon "button" at bounding box center [253, 121] width 5 height 5
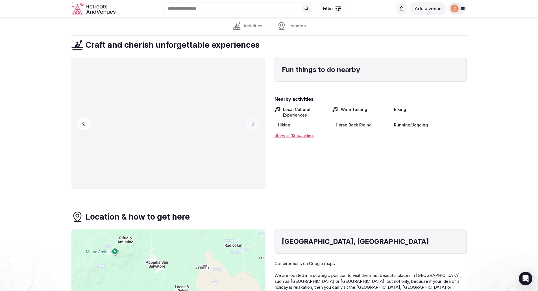
scroll to position [563, 0]
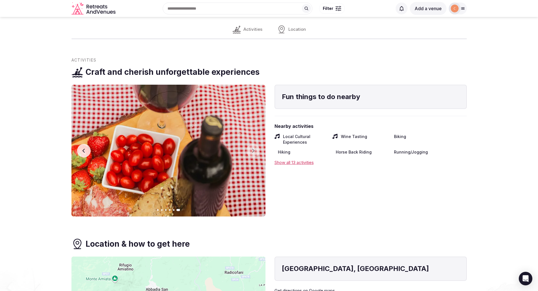
click at [82, 150] on icon "button" at bounding box center [84, 151] width 5 height 5
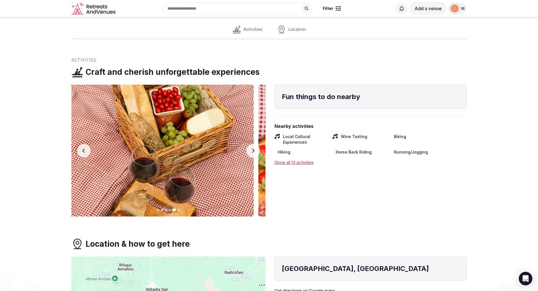
click at [82, 150] on icon "button" at bounding box center [84, 151] width 5 height 5
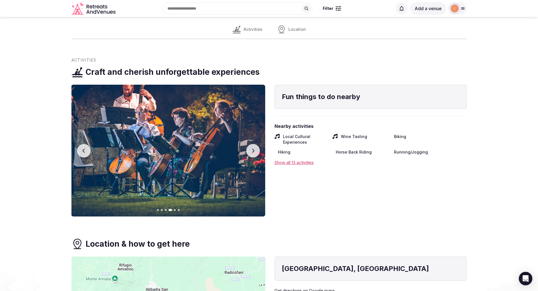
click at [82, 150] on icon "button" at bounding box center [84, 151] width 5 height 5
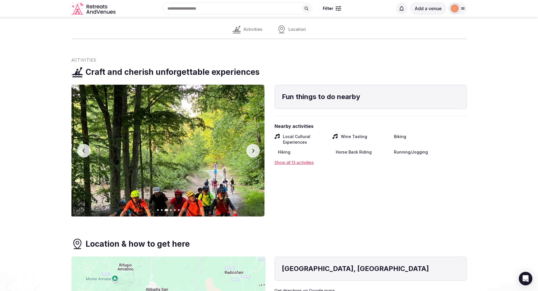
click at [82, 150] on icon "button" at bounding box center [84, 151] width 5 height 5
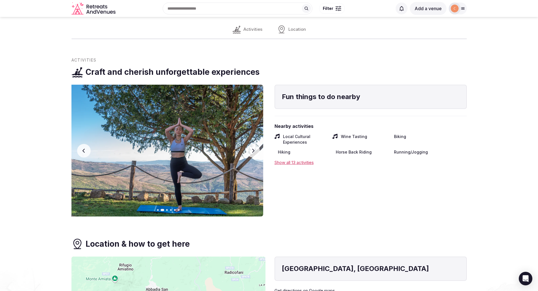
click at [82, 150] on icon "button" at bounding box center [84, 151] width 5 height 5
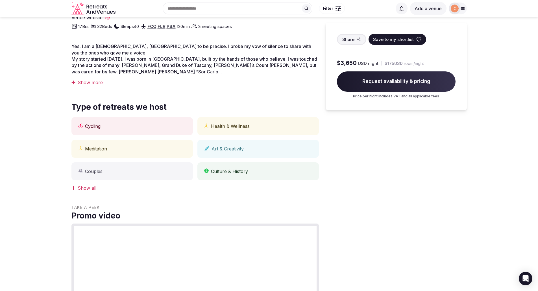
scroll to position [0, 0]
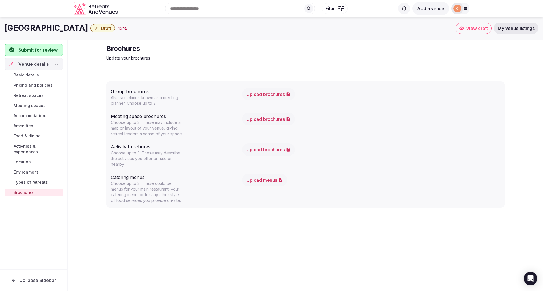
click at [33, 147] on span "Activities & experiences" at bounding box center [37, 149] width 47 height 11
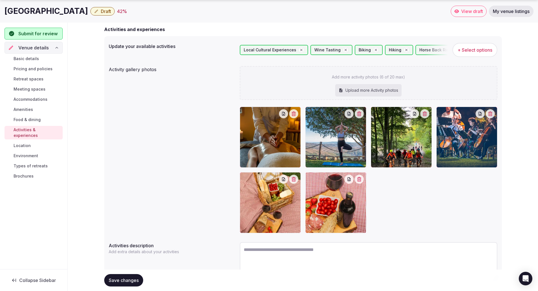
scroll to position [57, 0]
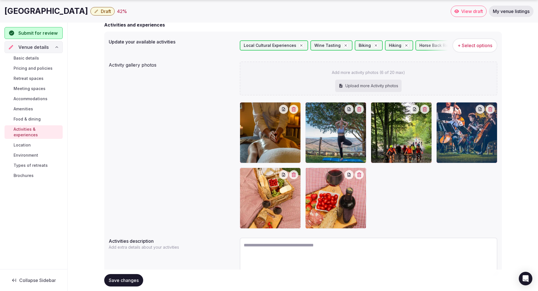
click at [343, 200] on div at bounding box center [335, 198] width 61 height 61
click at [359, 176] on icon "button" at bounding box center [359, 175] width 4 height 5
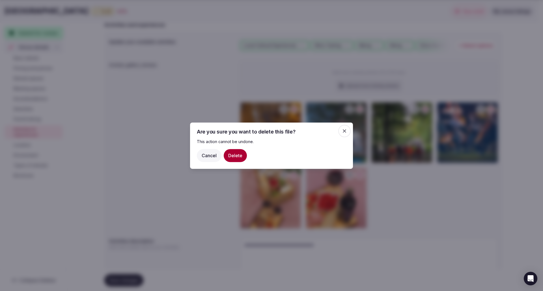
click at [230, 155] on button "Delete" at bounding box center [235, 155] width 23 height 13
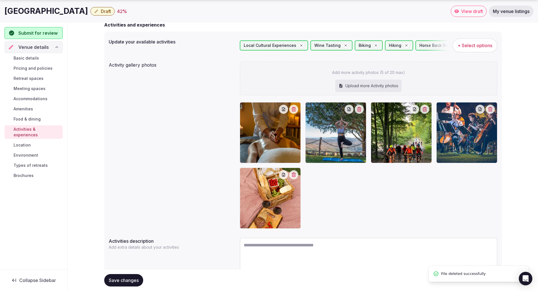
click at [373, 87] on div "Upload more Activity photos" at bounding box center [368, 86] width 66 height 12
type input "**********"
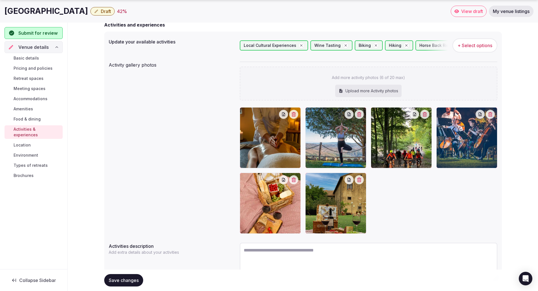
click at [25, 142] on span "Location" at bounding box center [22, 145] width 17 height 6
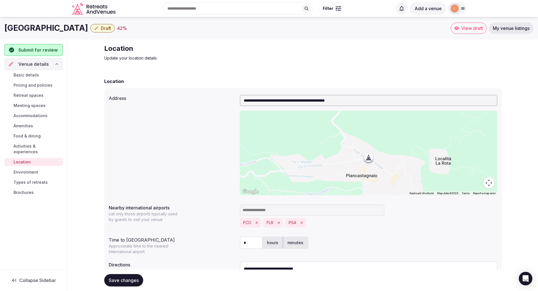
click at [21, 170] on span "Environment" at bounding box center [26, 173] width 25 height 6
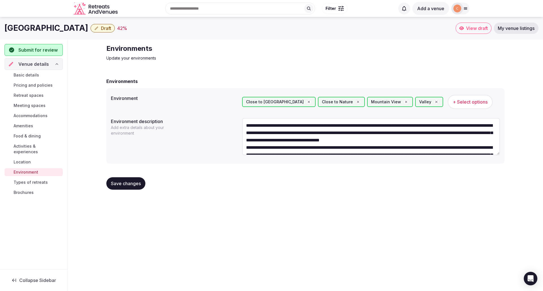
click at [22, 159] on span "Location" at bounding box center [22, 162] width 17 height 6
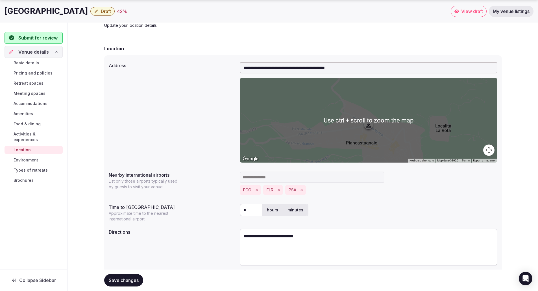
scroll to position [51, 0]
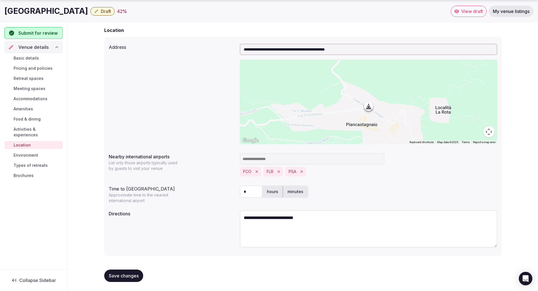
click at [25, 153] on span "Environment" at bounding box center [26, 156] width 25 height 6
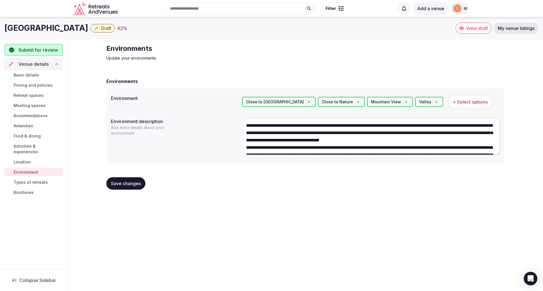
click at [28, 180] on span "Types of retreats" at bounding box center [31, 183] width 34 height 6
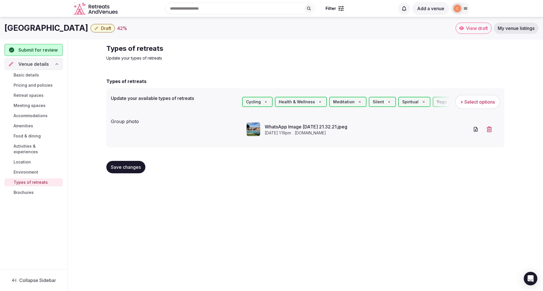
click at [290, 128] on link "WhatsApp Image [DATE] 21.32.21.jpeg" at bounding box center [366, 126] width 205 height 7
click at [475, 129] on icon "button" at bounding box center [475, 130] width 6 height 6
click at [488, 130] on icon "button" at bounding box center [488, 130] width 5 height 6
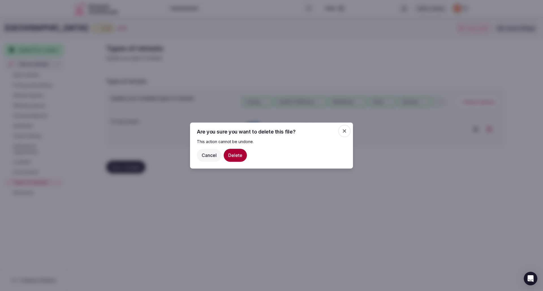
click at [207, 153] on button "Cancel" at bounding box center [209, 155] width 25 height 13
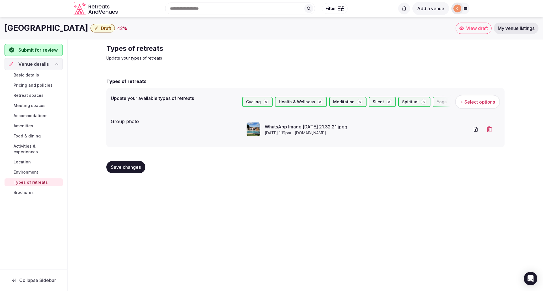
click at [25, 190] on span "Brochures" at bounding box center [24, 193] width 20 height 6
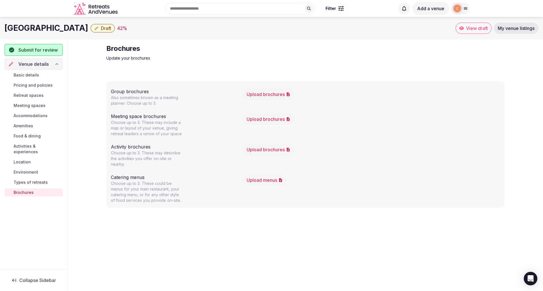
click at [38, 50] on span "Submit for review" at bounding box center [37, 50] width 39 height 7
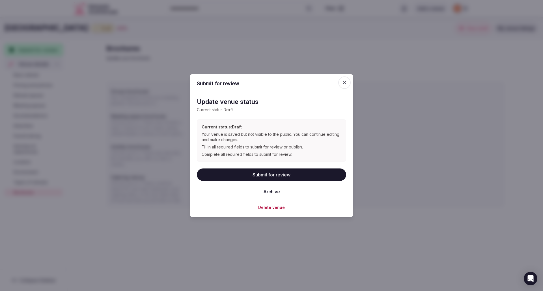
click at [275, 176] on button "Submit for review" at bounding box center [271, 175] width 149 height 12
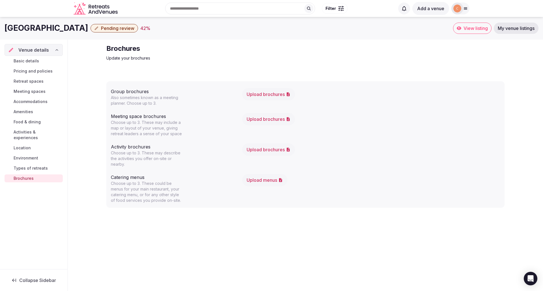
click at [134, 29] on span "Pending review" at bounding box center [117, 28] width 33 height 6
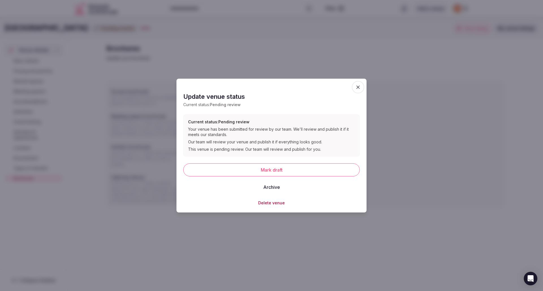
click at [288, 170] on button "Mark draft" at bounding box center [271, 170] width 176 height 13
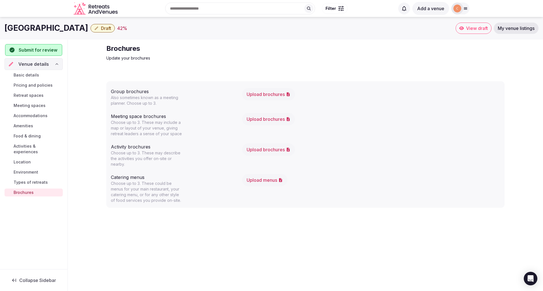
click at [56, 51] on span "Submit for review" at bounding box center [38, 50] width 38 height 7
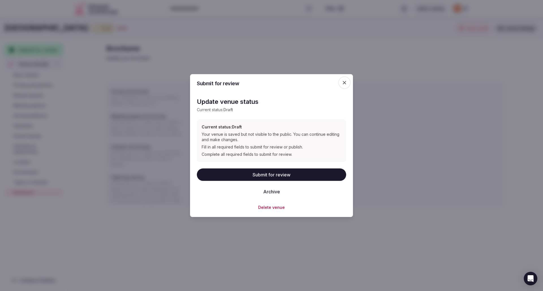
click at [277, 175] on button "Submit for review" at bounding box center [271, 175] width 149 height 12
